Goal: Find specific page/section: Find specific page/section

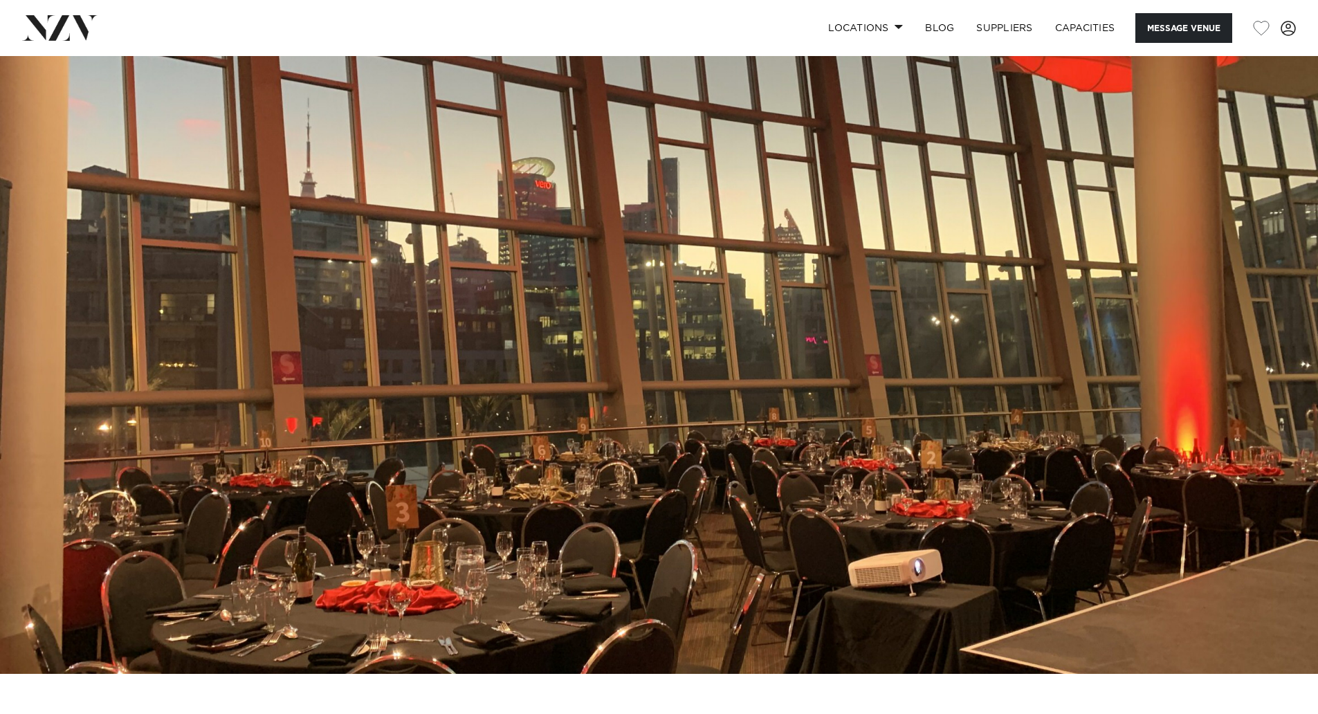
click at [1285, 272] on img at bounding box center [659, 365] width 1318 height 618
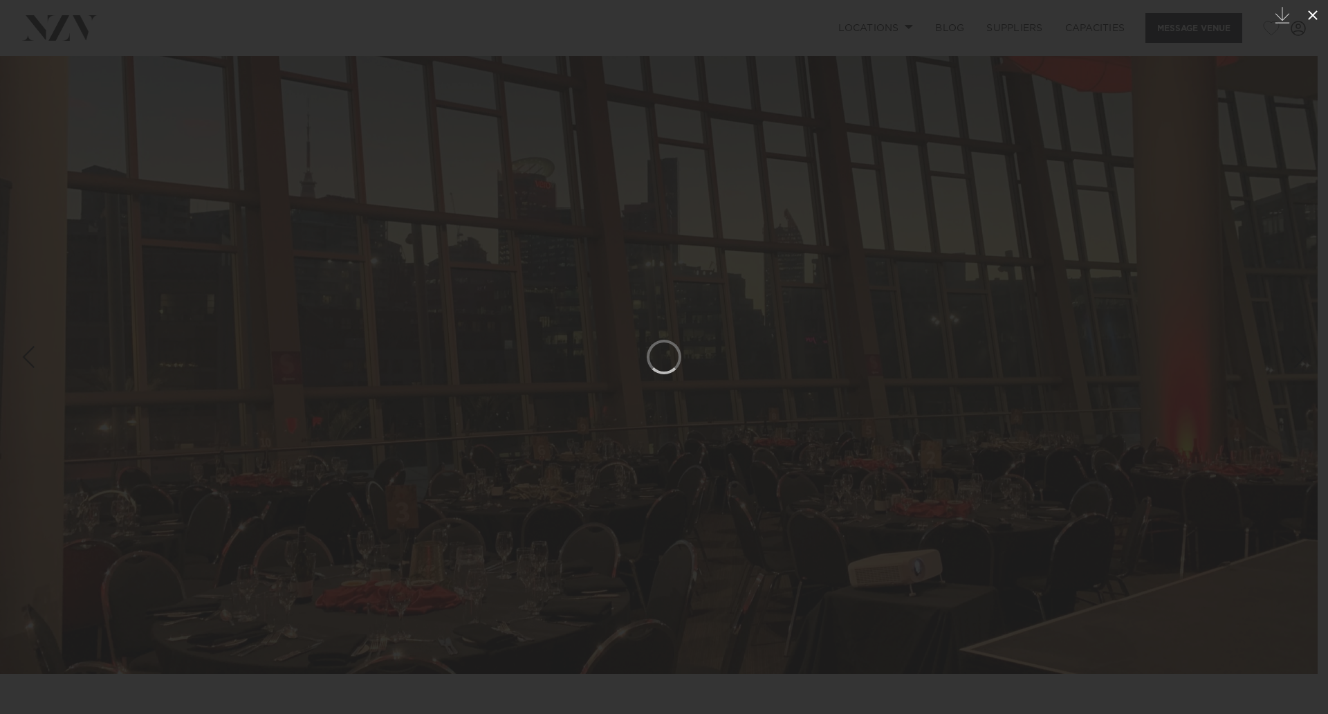
click at [1313, 19] on icon at bounding box center [1312, 15] width 17 height 17
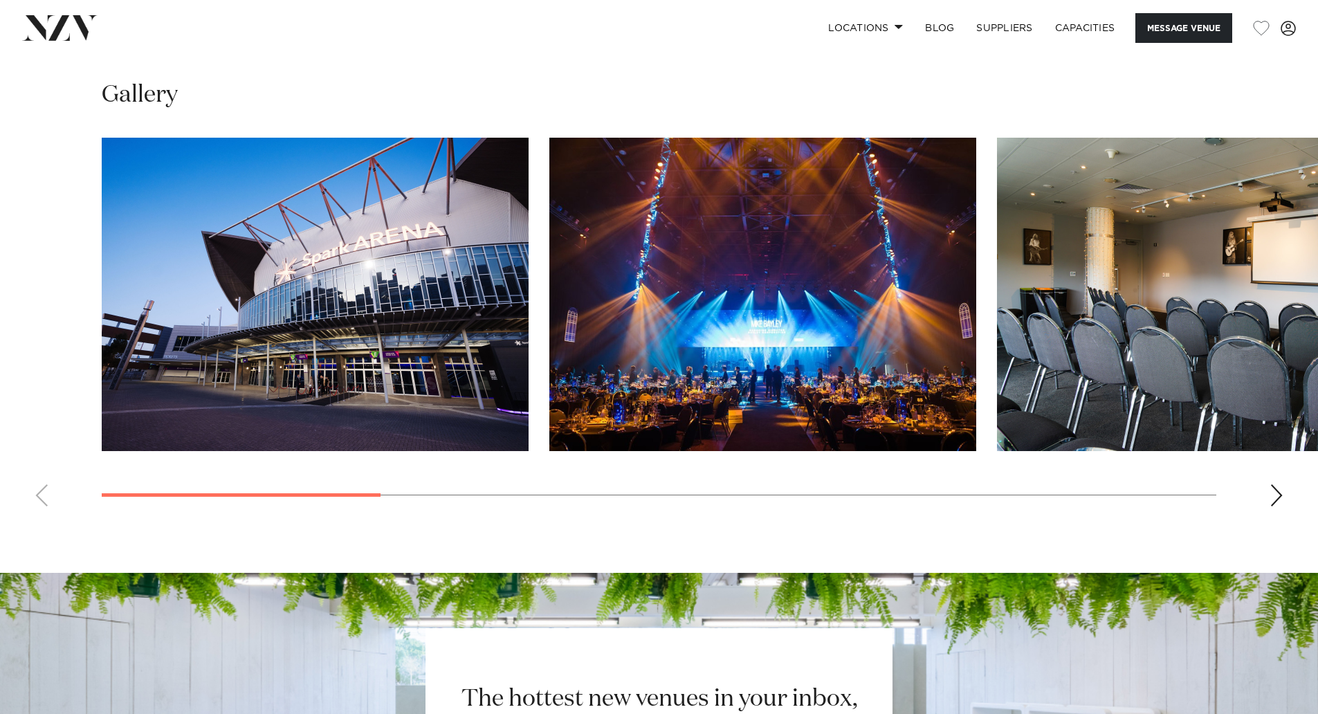
scroll to position [1314, 0]
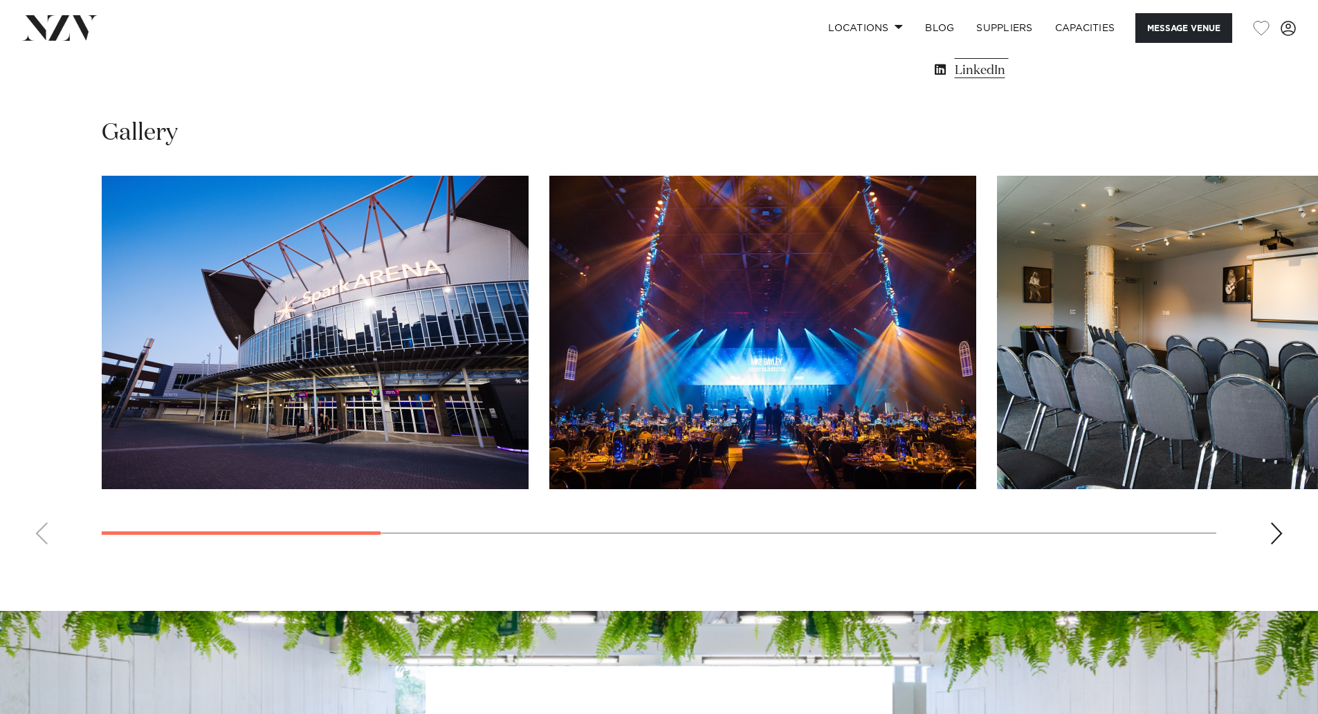
click at [1275, 534] on div "Next slide" at bounding box center [1276, 533] width 14 height 22
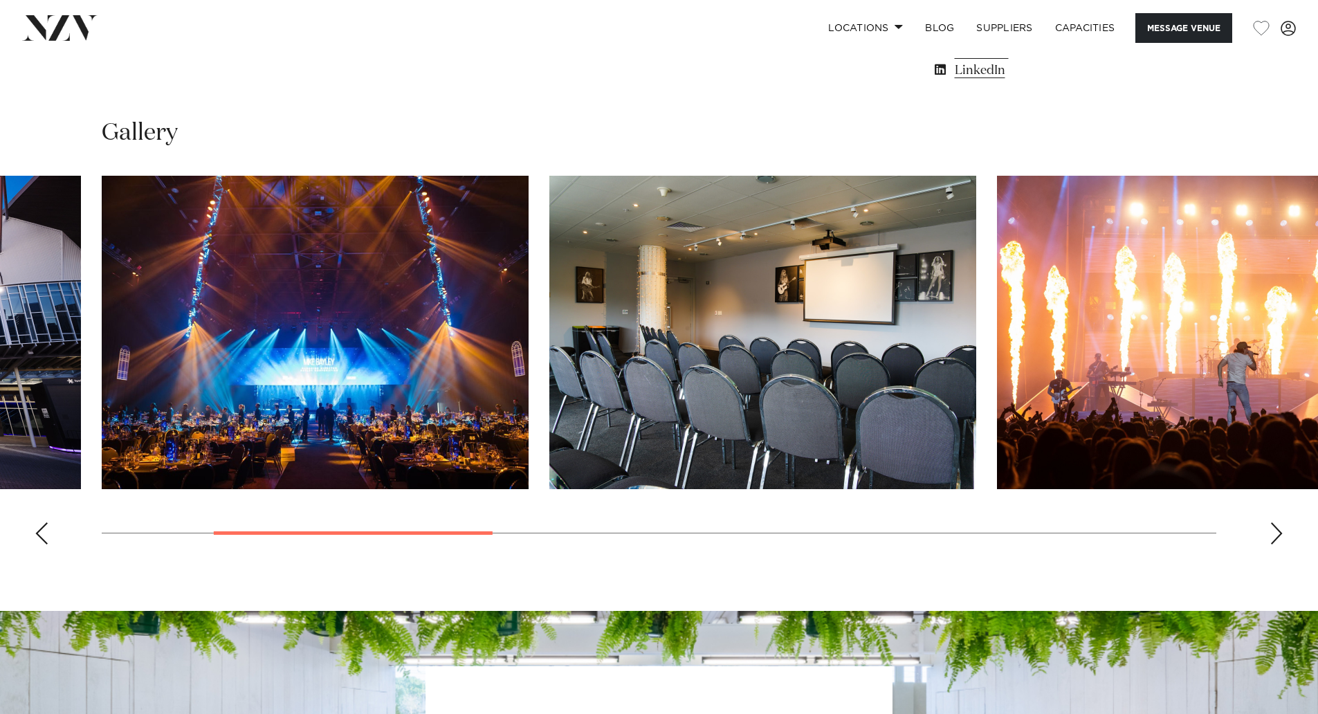
click at [1275, 534] on div "Next slide" at bounding box center [1276, 533] width 14 height 22
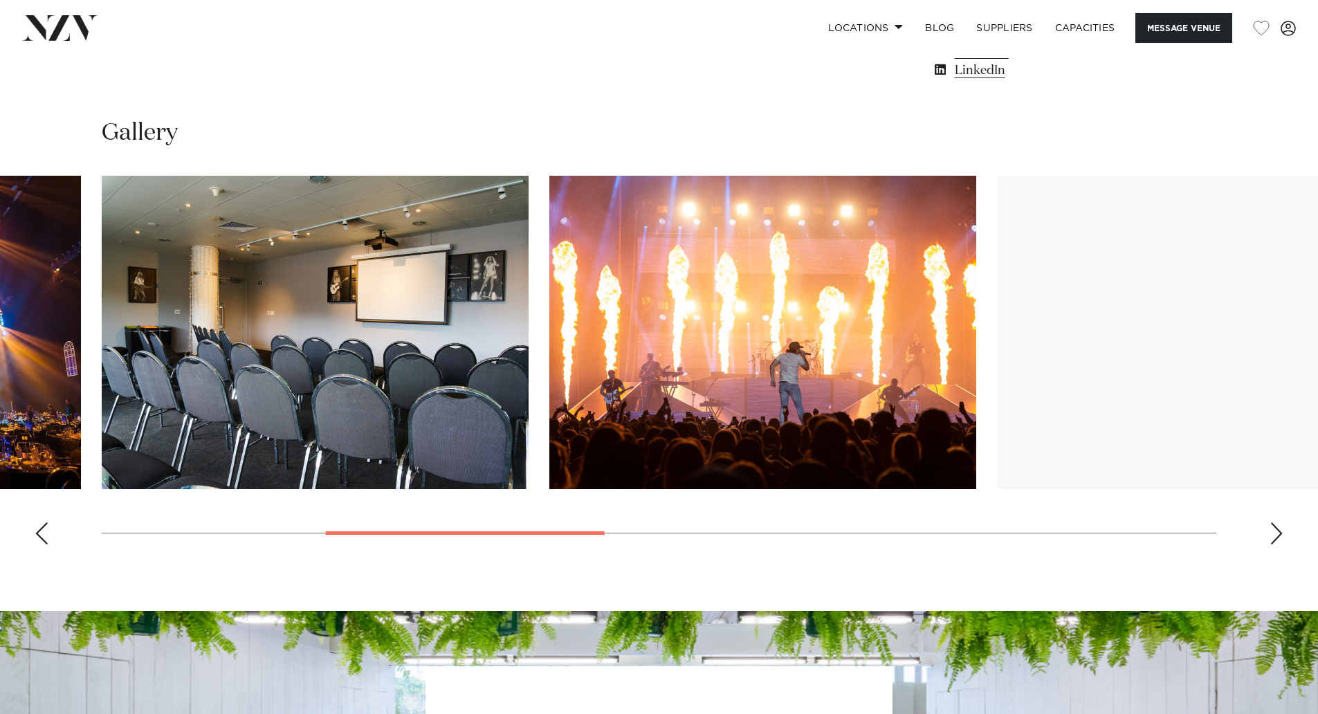
click at [1275, 534] on div "Next slide" at bounding box center [1276, 533] width 14 height 22
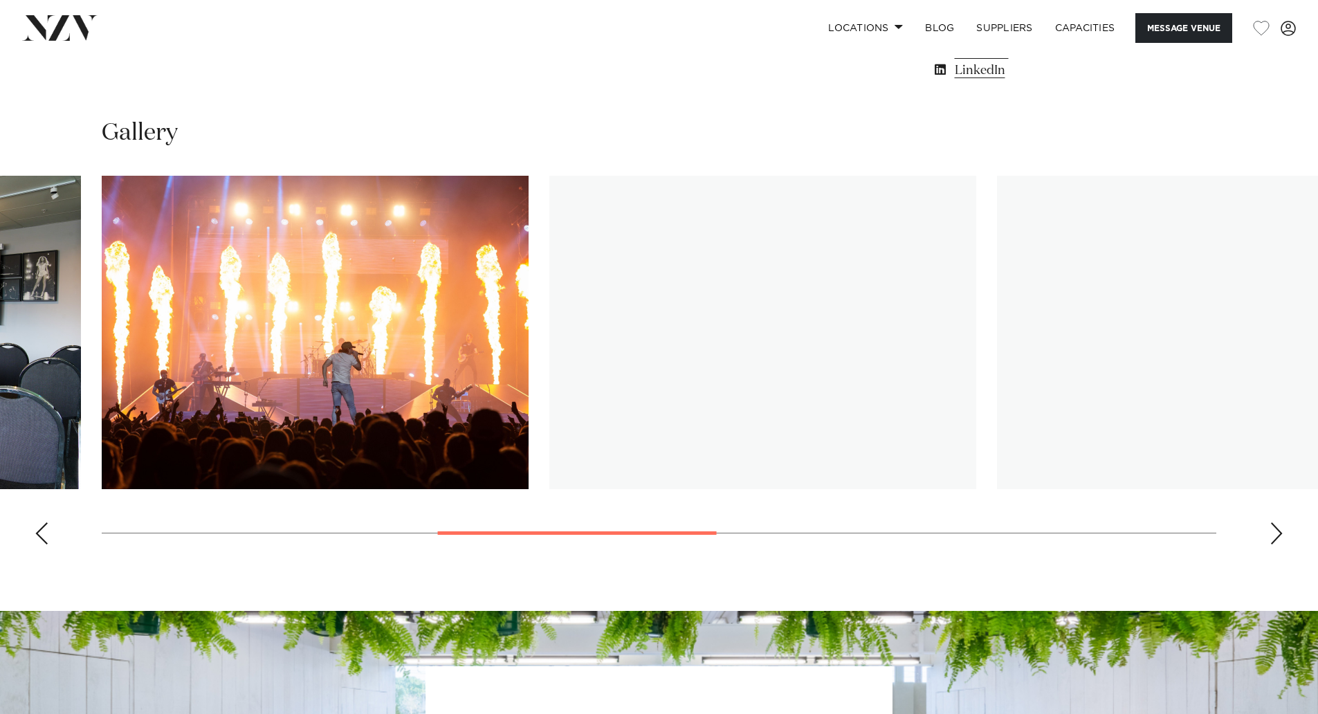
click at [1275, 534] on div "Next slide" at bounding box center [1276, 533] width 14 height 22
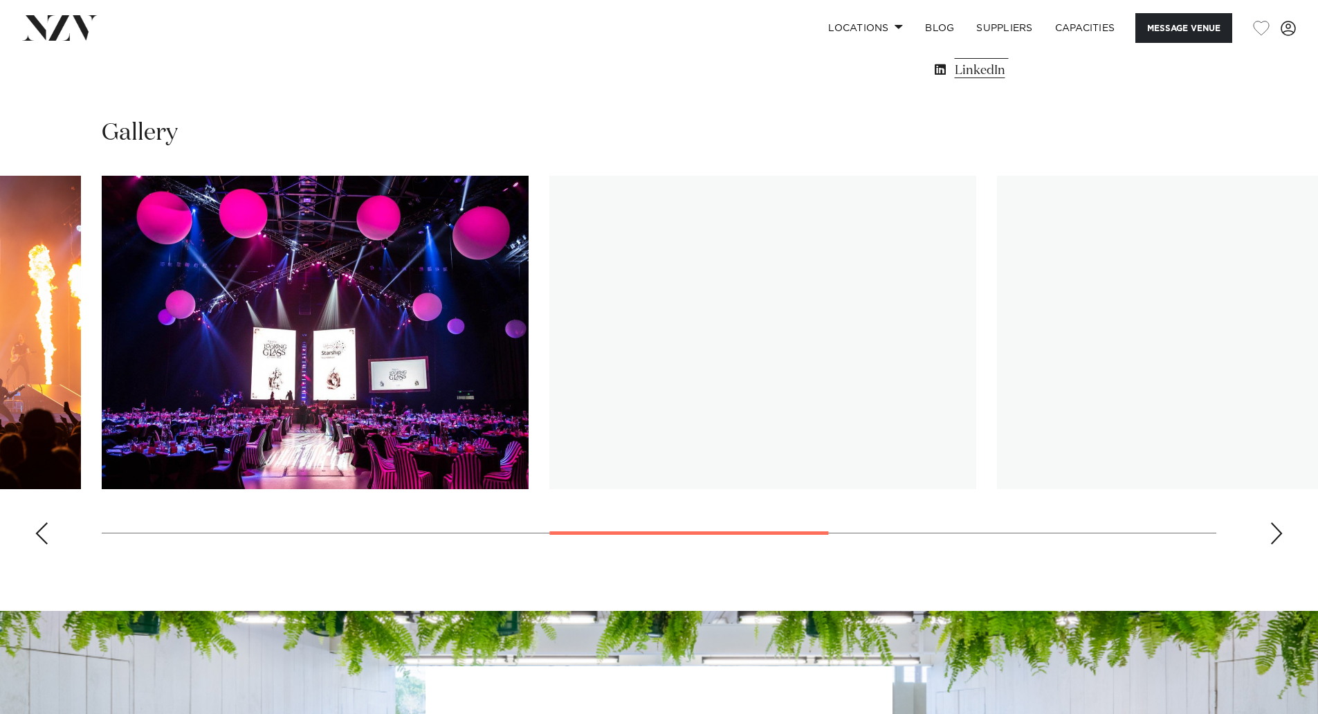
click at [28, 531] on swiper-container at bounding box center [659, 366] width 1318 height 380
click at [37, 530] on div "Previous slide" at bounding box center [42, 533] width 14 height 22
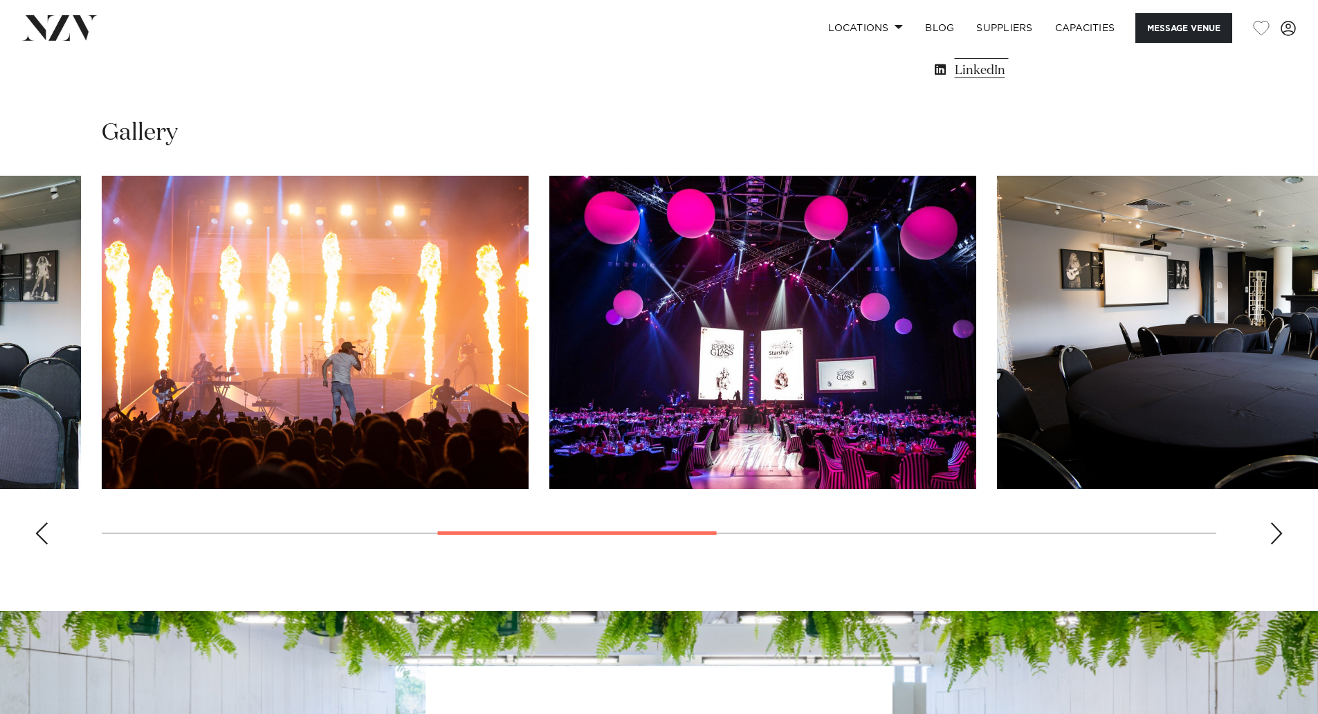
click at [37, 530] on div "Previous slide" at bounding box center [42, 533] width 14 height 22
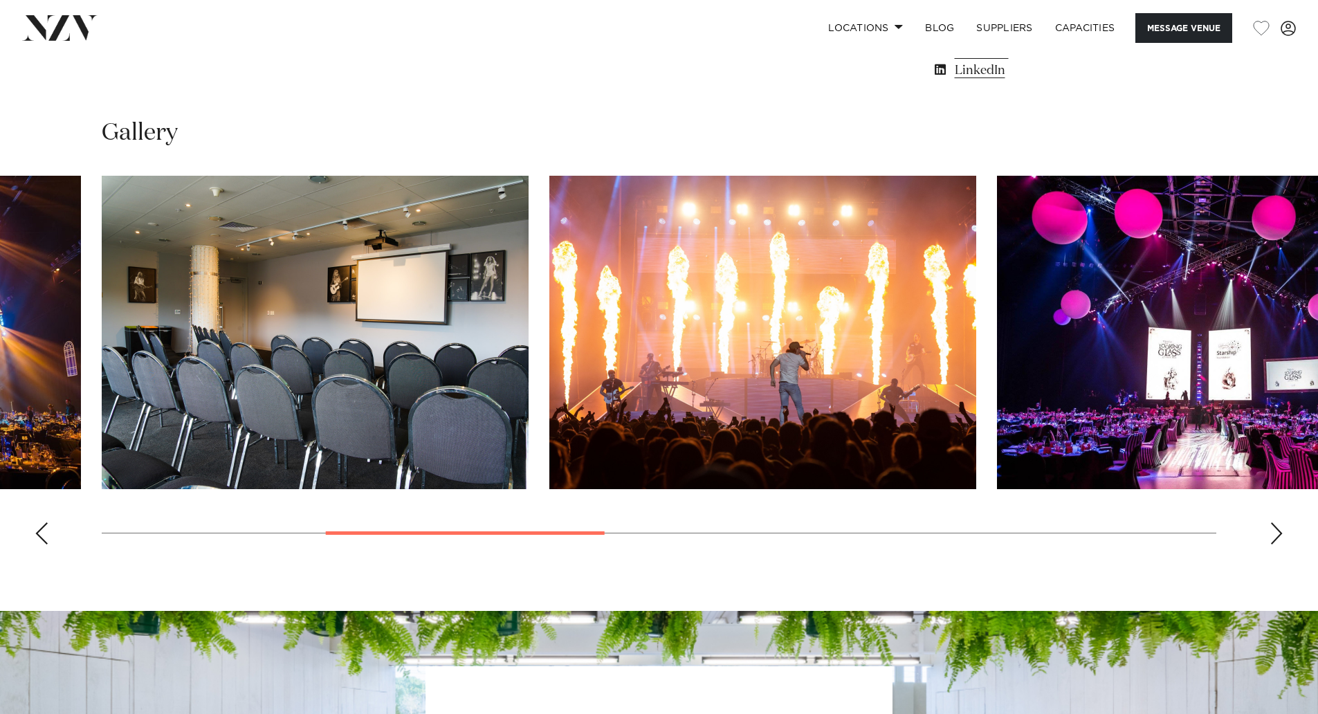
click at [37, 530] on div "Previous slide" at bounding box center [42, 533] width 14 height 22
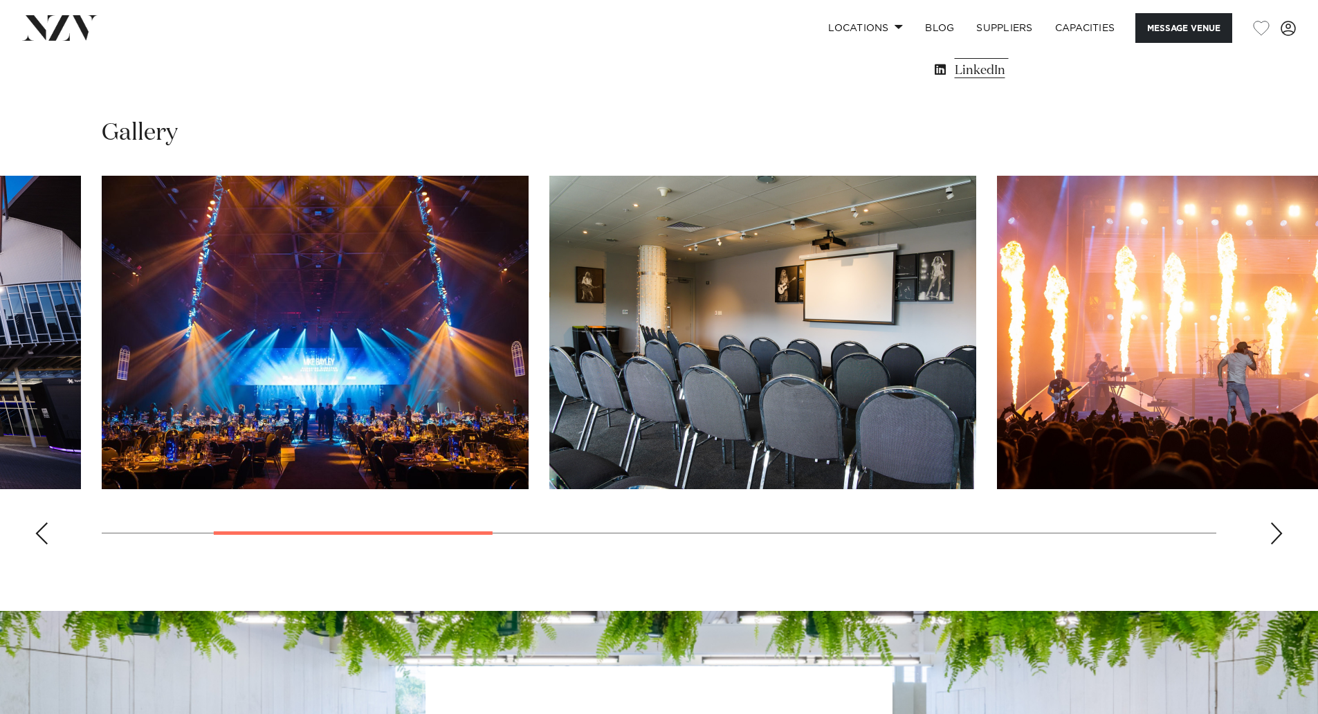
click at [37, 530] on div "Previous slide" at bounding box center [42, 533] width 14 height 22
